Goal: Check status: Check status

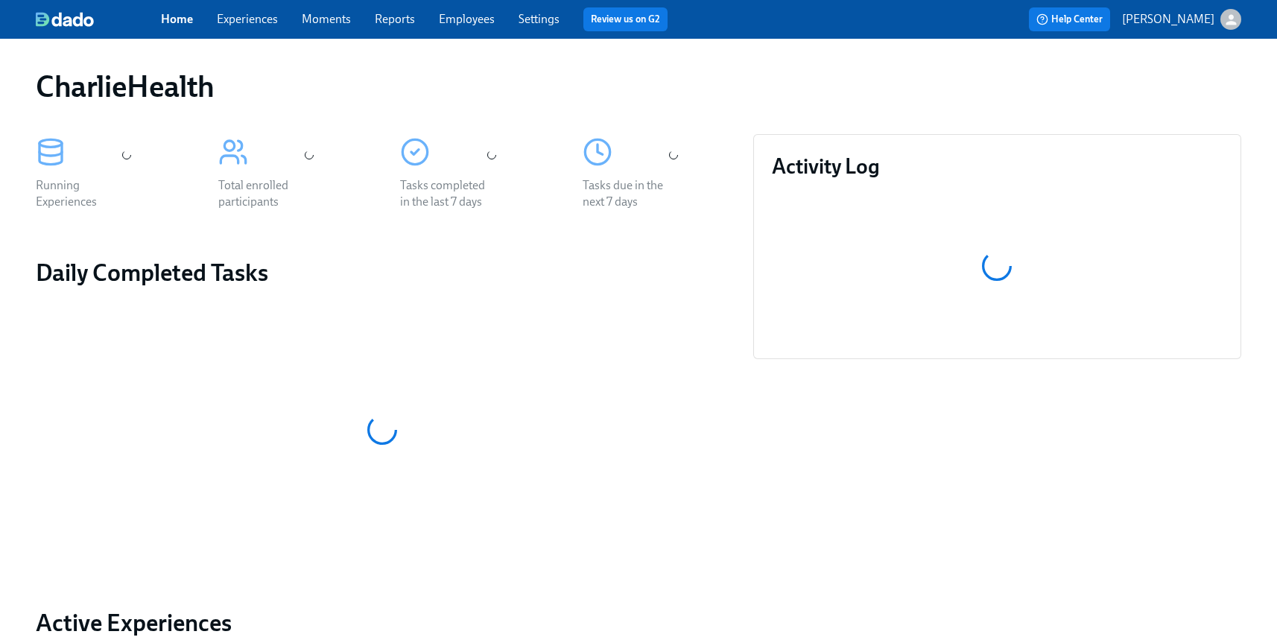
click at [462, 21] on link "Employees" at bounding box center [467, 19] width 56 height 14
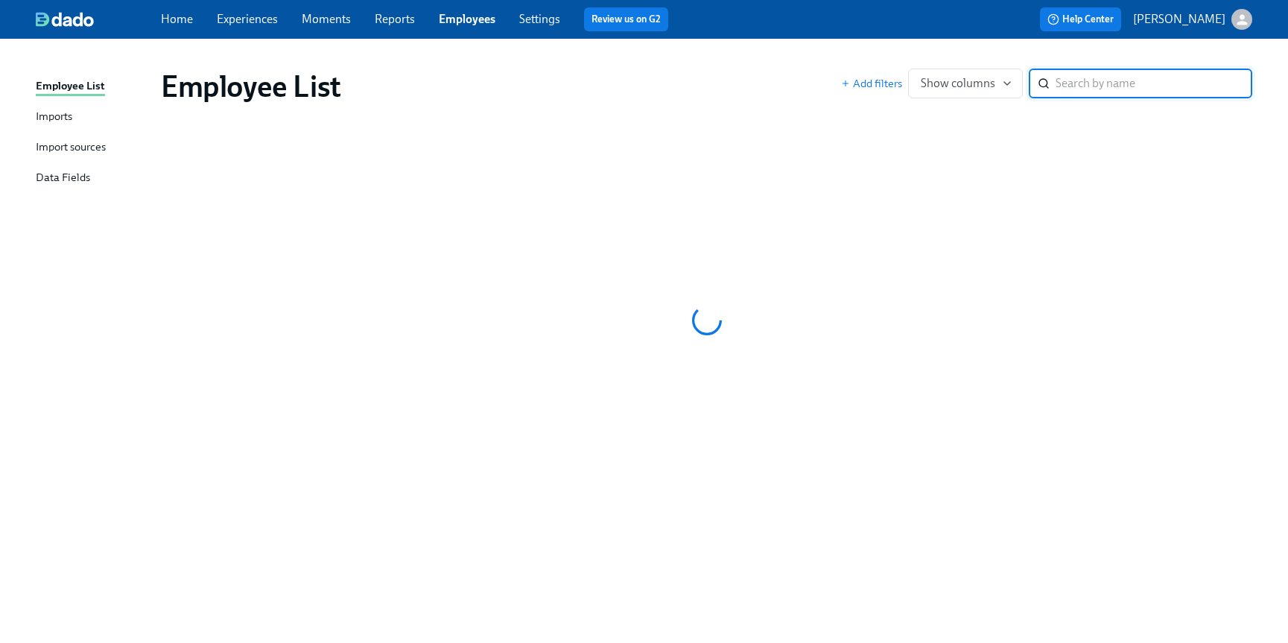
click at [1064, 84] on input "search" at bounding box center [1154, 84] width 197 height 30
type input "[PERSON_NAME]"
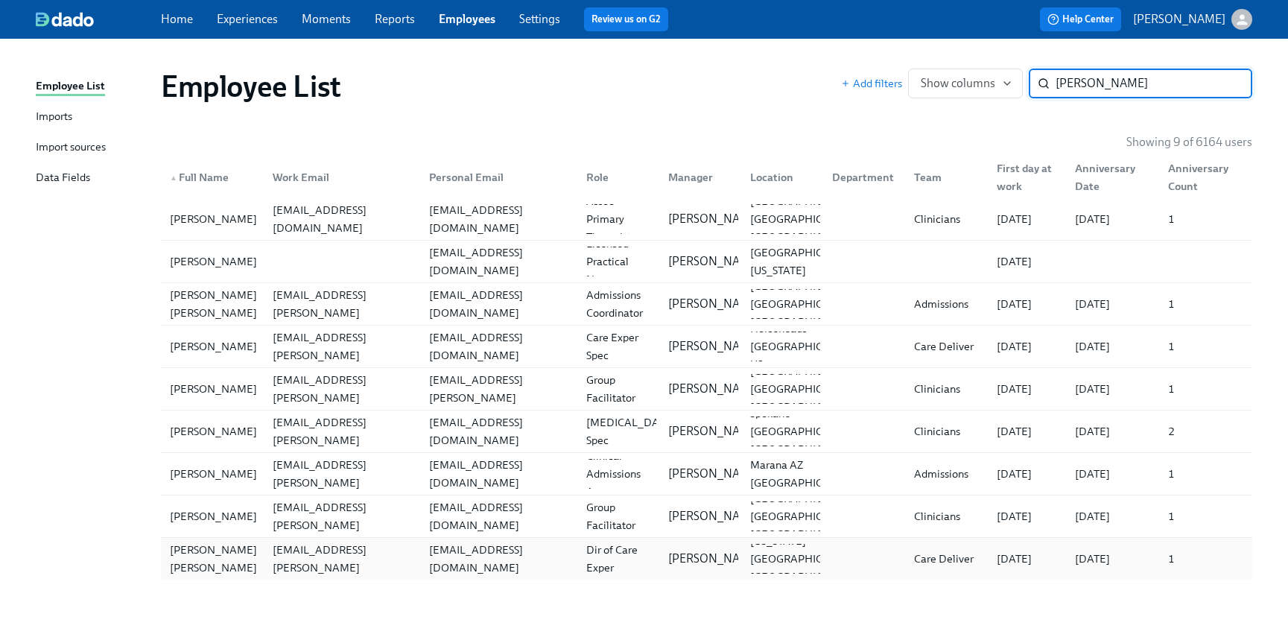
click at [209, 563] on div "[PERSON_NAME] [PERSON_NAME]" at bounding box center [213, 559] width 99 height 36
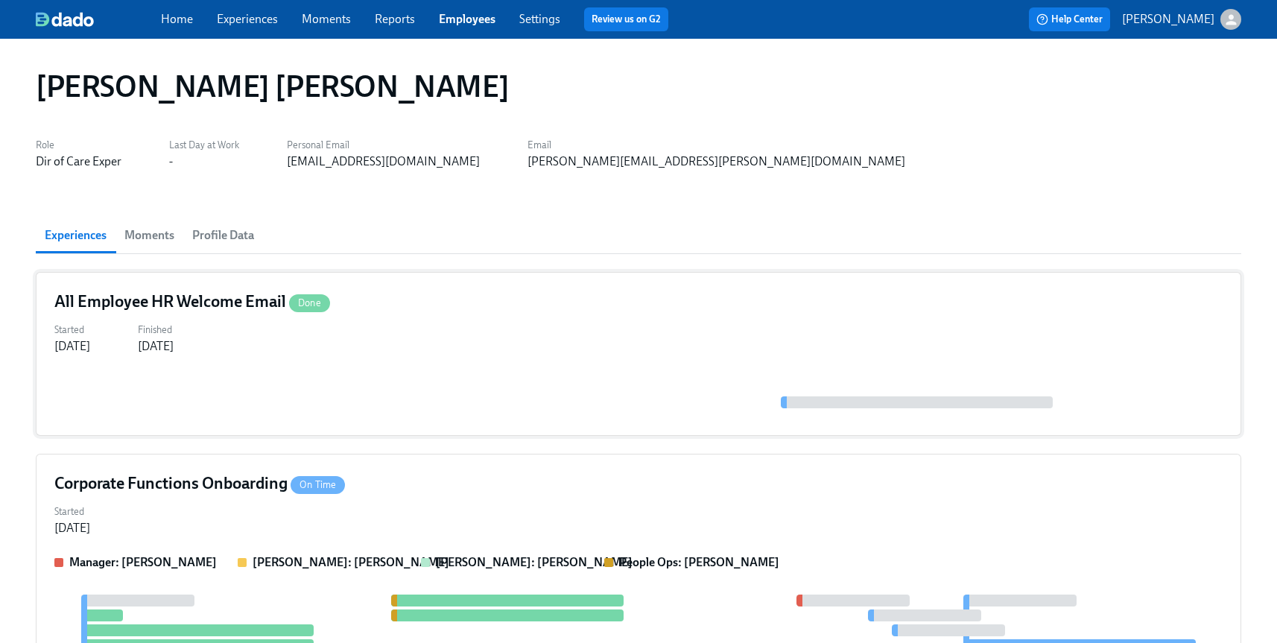
click at [172, 302] on h4 "All Employee HR Welcome Email Done" at bounding box center [192, 302] width 276 height 22
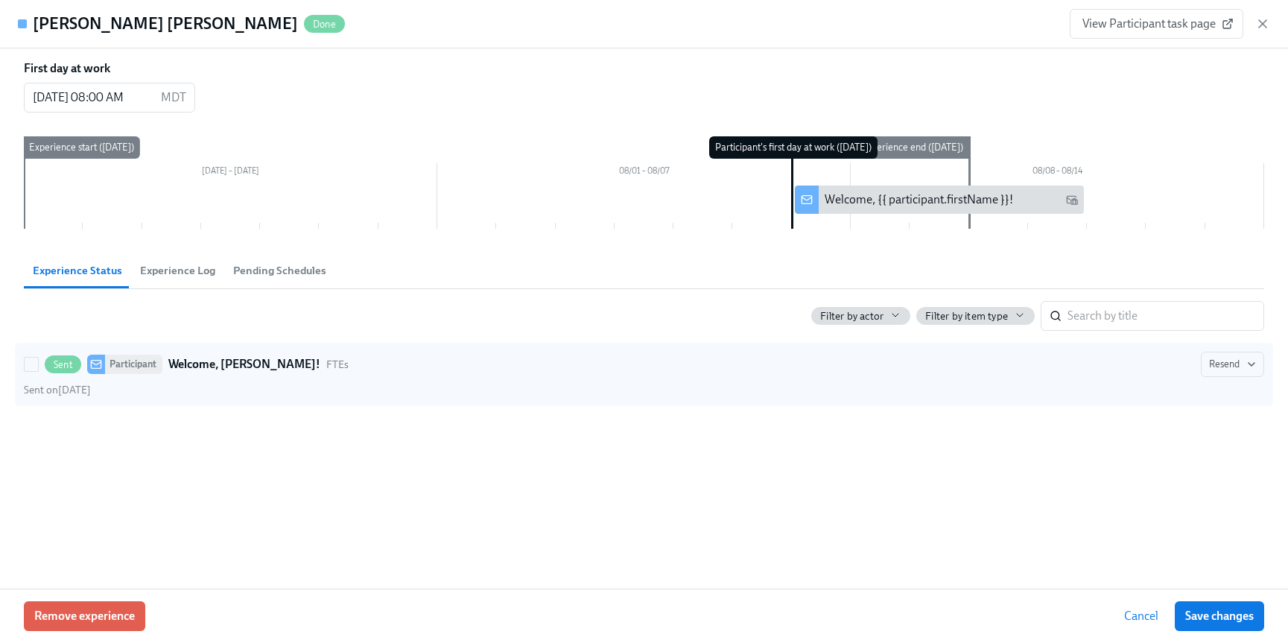
click at [201, 379] on div "Sent Participant Welcome, [PERSON_NAME]! FTEs Resend Sent on [DATE]" at bounding box center [644, 374] width 1240 height 45
click at [38, 371] on input "Sent Participant Welcome, [PERSON_NAME]! FTEs Resend Sent on [DATE]" at bounding box center [31, 364] width 13 height 13
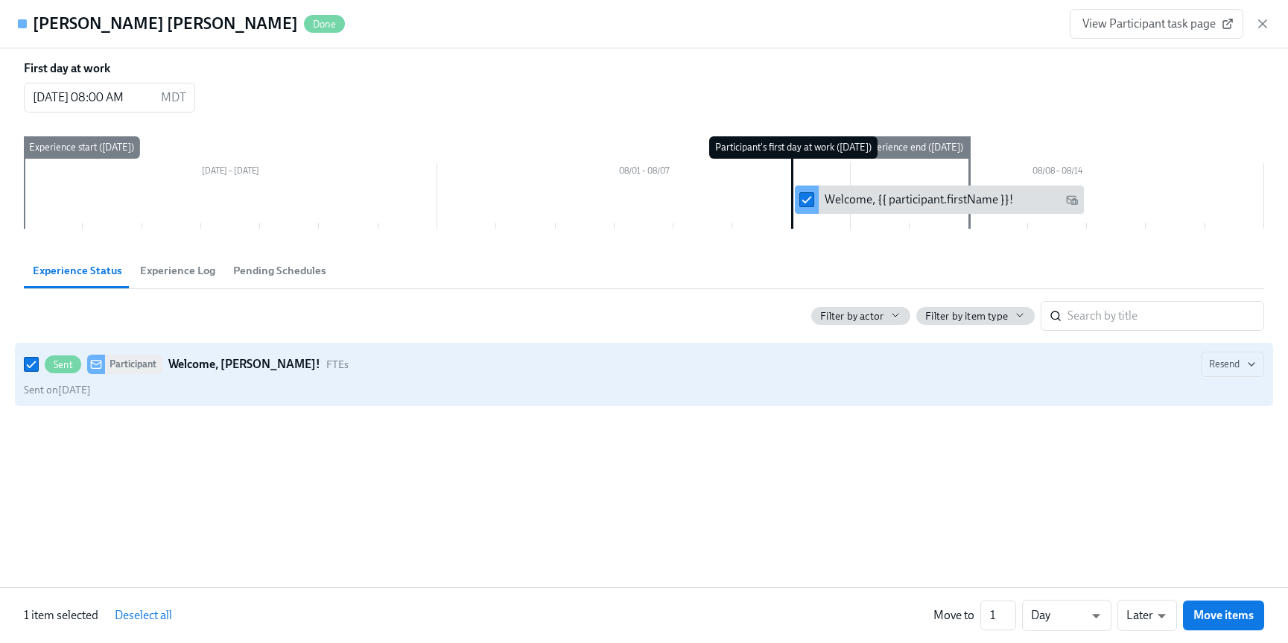
click at [206, 370] on strong "Welcome, [PERSON_NAME]!" at bounding box center [244, 364] width 152 height 18
click at [38, 370] on input "Sent Participant Welcome, [PERSON_NAME]! FTEs Resend Sent on [DATE]" at bounding box center [31, 364] width 13 height 13
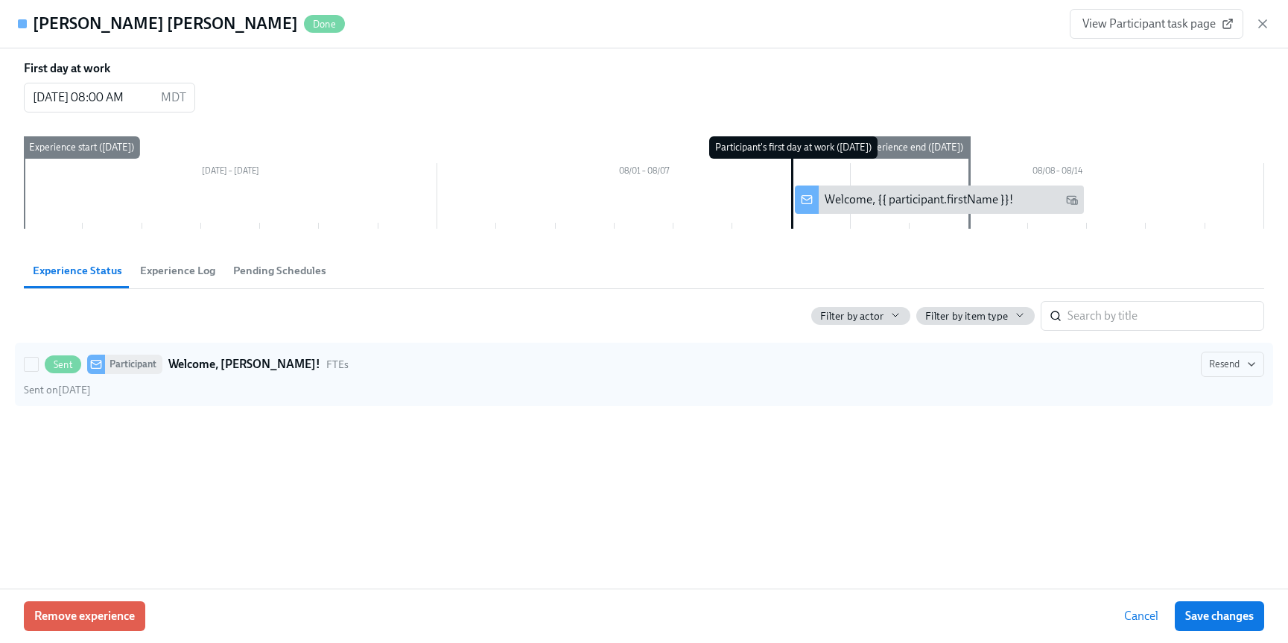
click at [236, 366] on strong "Welcome, [PERSON_NAME]!" at bounding box center [244, 364] width 152 height 18
click at [38, 366] on input "Sent Participant Welcome, [PERSON_NAME]! FTEs Resend Sent on [DATE]" at bounding box center [31, 364] width 13 height 13
checkbox input "true"
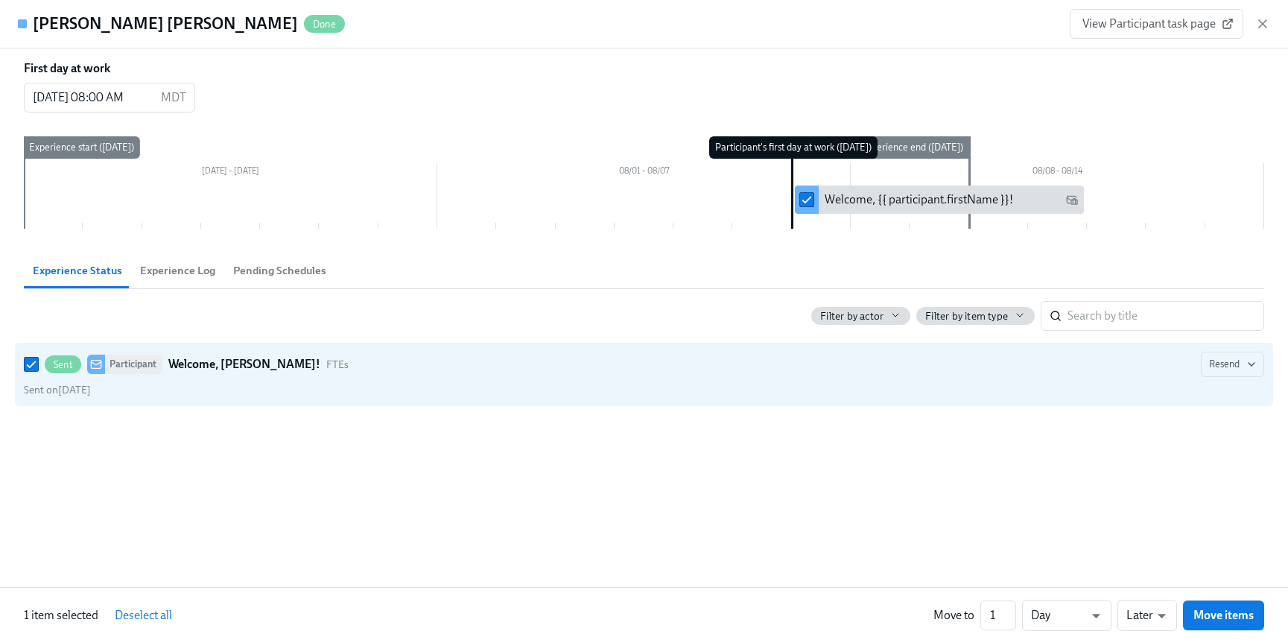
click at [334, 438] on div "First day at work [DATE] 08:00 AM MDT ​ [DATE] – [DATE] 08/01 – 08/07 08/08 – 0…" at bounding box center [644, 317] width 1288 height 539
click at [136, 274] on button "Experience Log" at bounding box center [177, 271] width 93 height 36
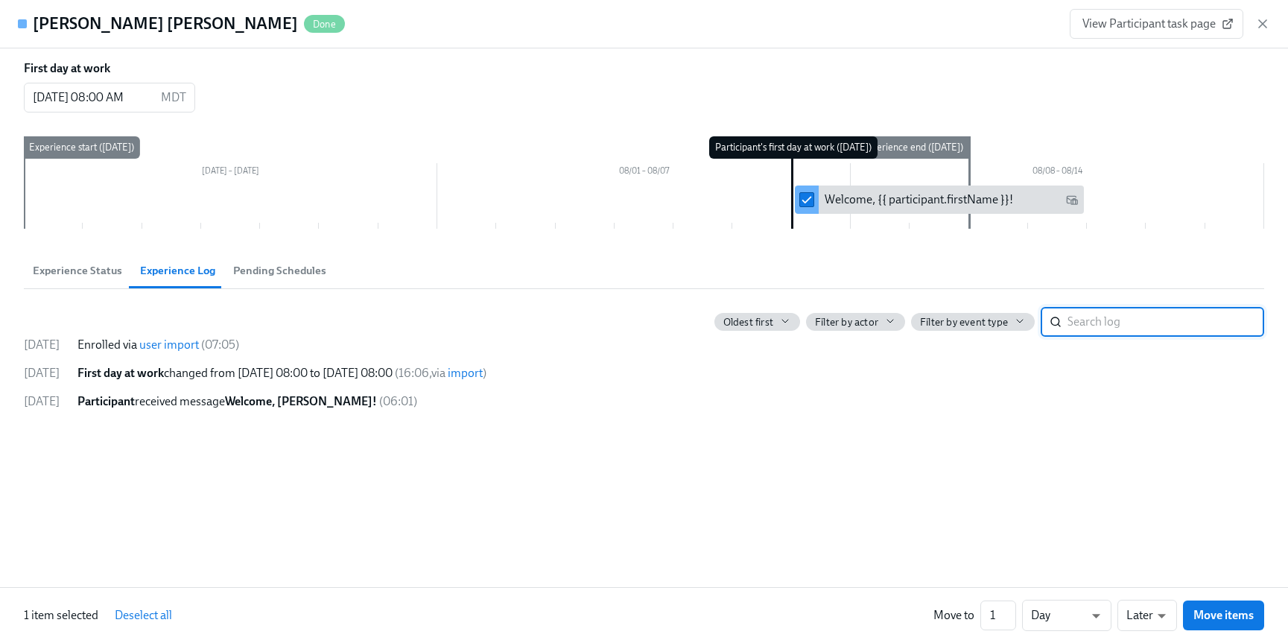
click at [233, 372] on span "First day at work changed from [DATE] 08:00 to [DATE] 08:00" at bounding box center [234, 373] width 315 height 14
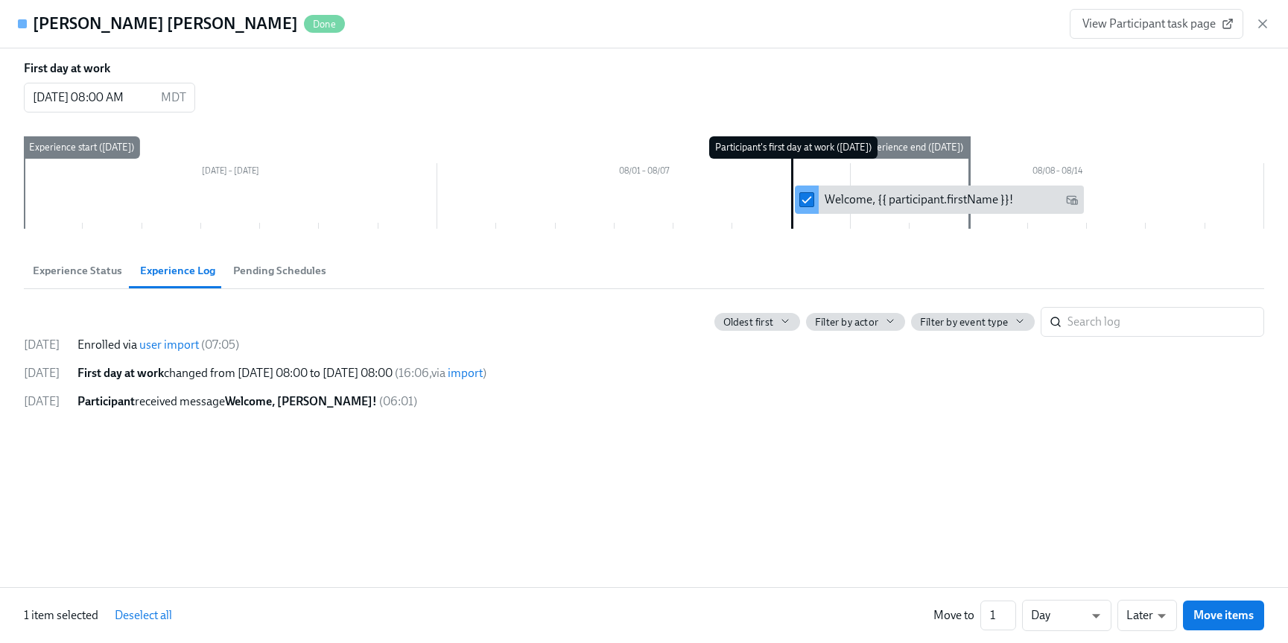
drag, startPoint x: 130, startPoint y: 381, endPoint x: 361, endPoint y: 376, distance: 231.7
click at [361, 376] on div "First day at work changed from [DATE] 08:00 to [DATE] 08:00 ( 16:06 , via impor…" at bounding box center [670, 373] width 1187 height 16
click at [361, 376] on span "First day at work changed from [DATE] 08:00 to [DATE] 08:00" at bounding box center [234, 373] width 315 height 14
click at [209, 399] on span "Participant received message Welcome, [PERSON_NAME]!" at bounding box center [226, 401] width 299 height 14
click at [81, 276] on span "Experience Status" at bounding box center [77, 270] width 89 height 17
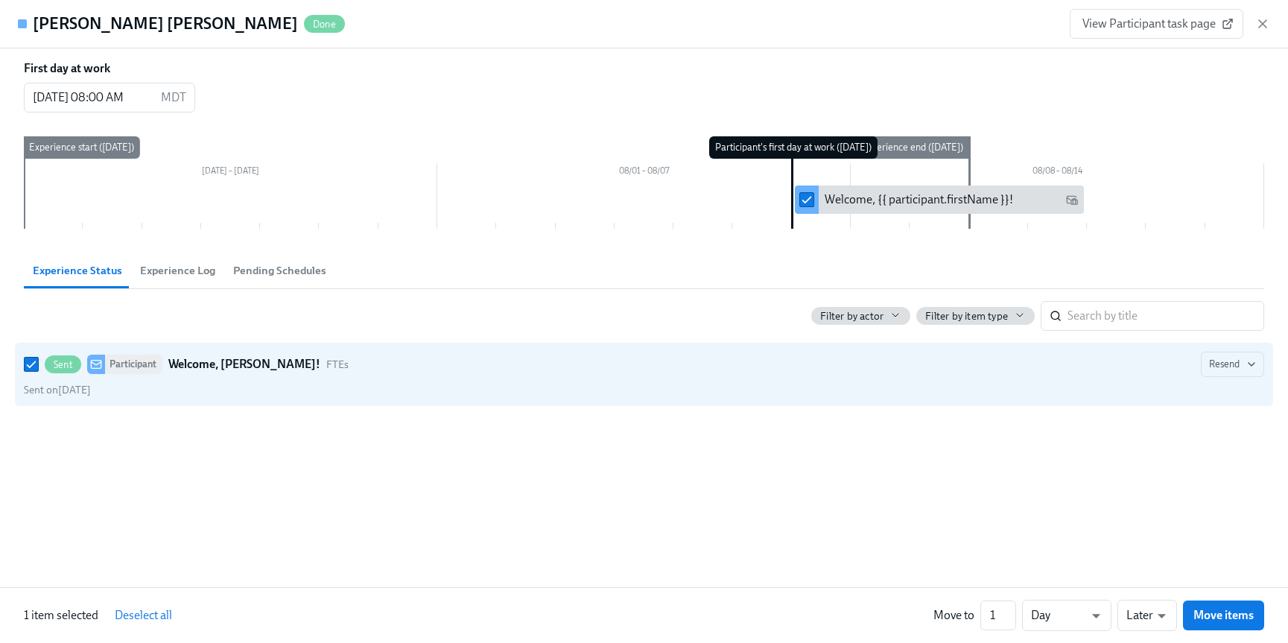
click at [880, 212] on div "Welcome, {{ participant.firstName }}!" at bounding box center [939, 199] width 289 height 28
click at [857, 200] on div "Welcome, {{ participant.firstName }}!" at bounding box center [919, 199] width 188 height 16
